Goal: Check status: Check status

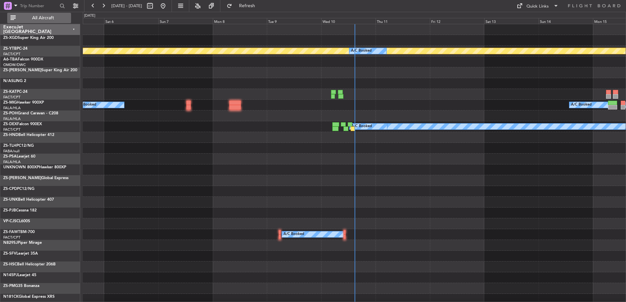
click at [46, 16] on span "All Aircraft" at bounding box center [43, 18] width 52 height 5
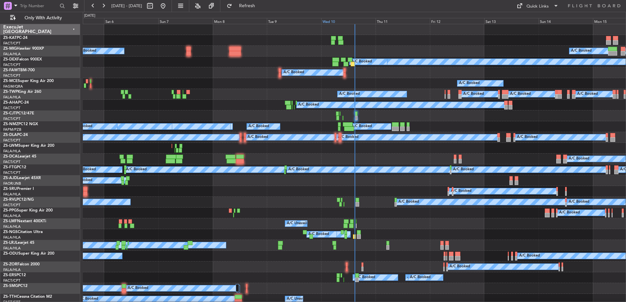
click at [329, 21] on div "Wed 10" at bounding box center [348, 21] width 54 height 6
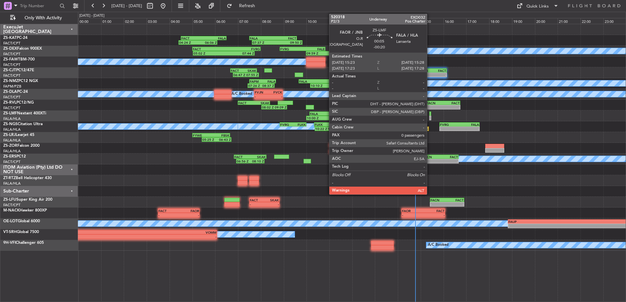
click at [430, 116] on div at bounding box center [430, 118] width 2 height 5
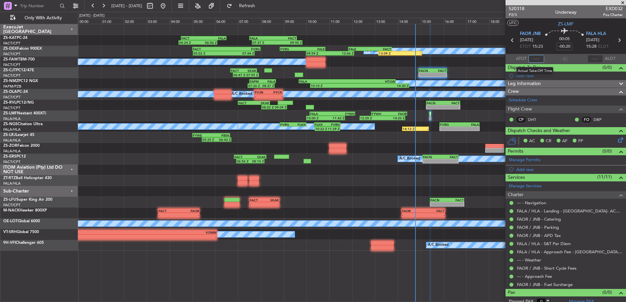
click at [536, 58] on input "text" at bounding box center [536, 59] width 16 height 8
type input "14:44"
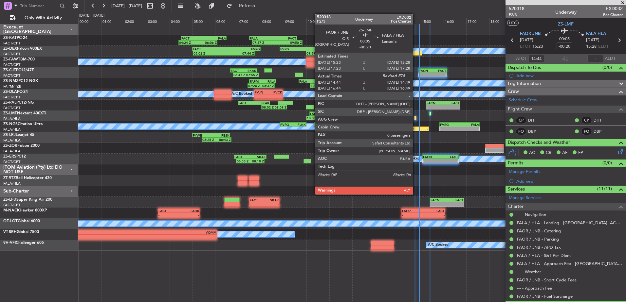
click at [416, 117] on div at bounding box center [415, 118] width 2 height 5
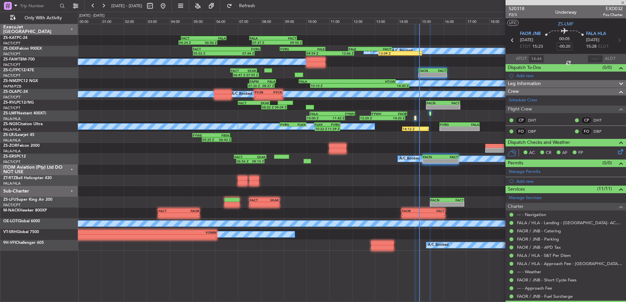
click at [592, 55] on div at bounding box center [595, 59] width 16 height 8
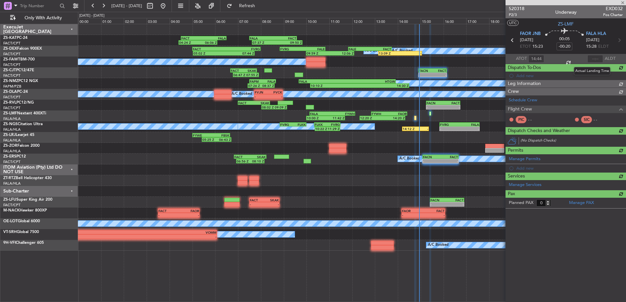
click at [593, 58] on div at bounding box center [595, 59] width 16 height 8
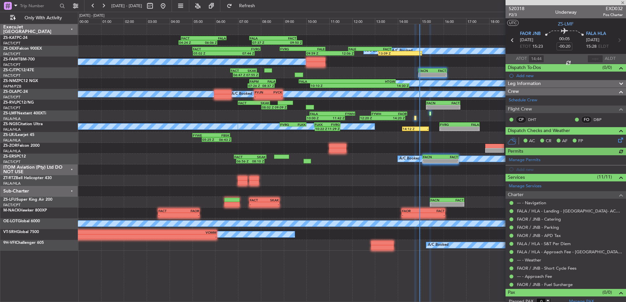
click at [590, 58] on div at bounding box center [595, 59] width 16 height 8
click at [594, 58] on input "text" at bounding box center [595, 59] width 16 height 8
type input "14:56"
